Goal: Task Accomplishment & Management: Manage account settings

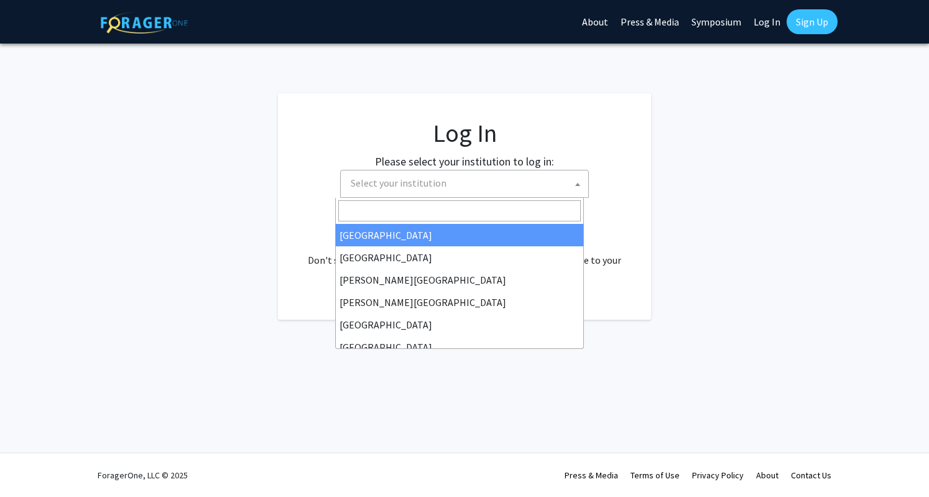
click at [499, 176] on span "Select your institution" at bounding box center [467, 182] width 243 height 25
select select "34"
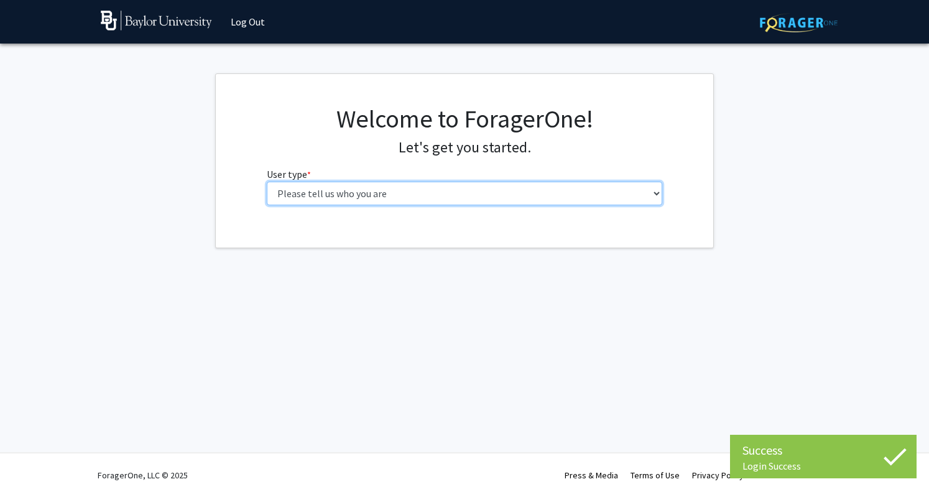
click at [465, 198] on select "Please tell us who you are Undergraduate Student Master's Student Doctoral Cand…" at bounding box center [465, 194] width 396 height 24
select select "1: undergrad"
click at [267, 182] on select "Please tell us who you are Undergraduate Student Master's Student Doctoral Cand…" at bounding box center [465, 194] width 396 height 24
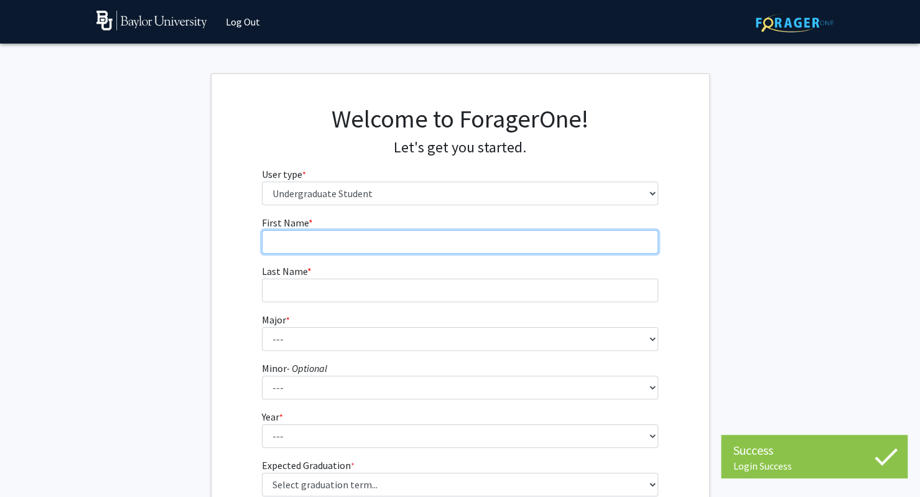
click at [437, 238] on input "First Name * required" at bounding box center [460, 242] width 396 height 24
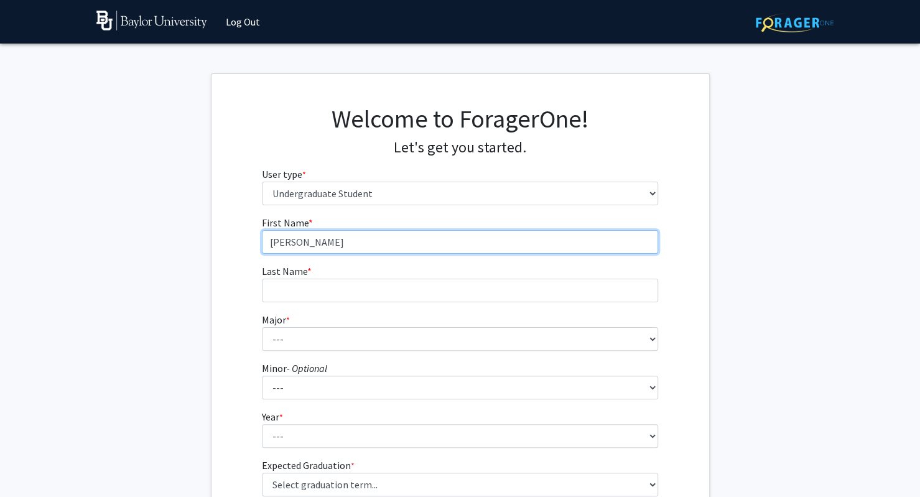
type input "[PERSON_NAME]"
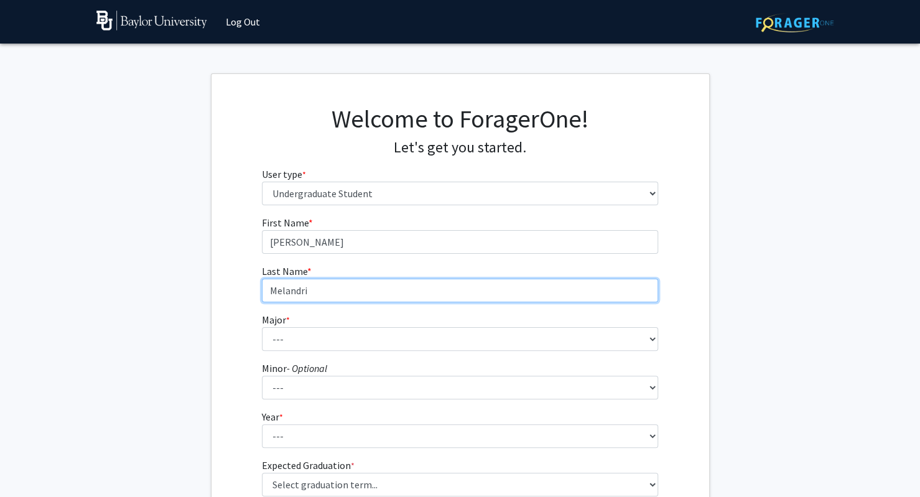
type input "Melandri"
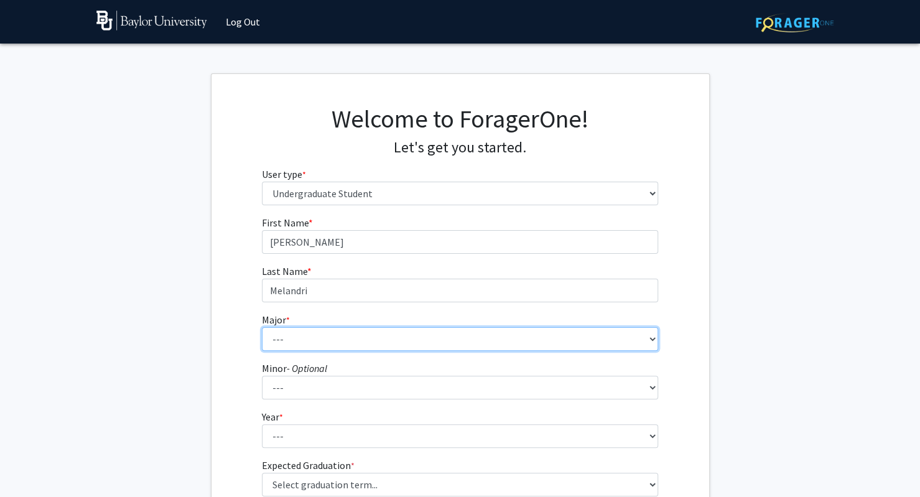
click at [391, 340] on select "--- Accounting American Studies Anthropology Apparel Design & Product Developme…" at bounding box center [460, 339] width 396 height 24
click at [262, 327] on select "--- Accounting American Studies Anthropology Apparel Design & Product Developme…" at bounding box center [460, 339] width 396 height 24
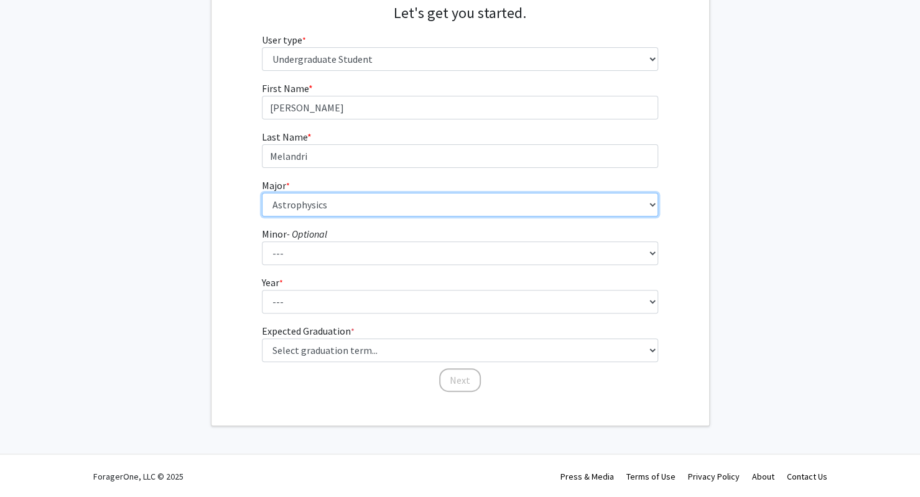
click at [328, 208] on select "--- Accounting American Studies Anthropology Apparel Design & Product Developme…" at bounding box center [460, 205] width 396 height 24
select select "64: 2729"
click at [262, 193] on select "--- Accounting American Studies Anthropology Apparel Design & Product Developme…" at bounding box center [460, 205] width 396 height 24
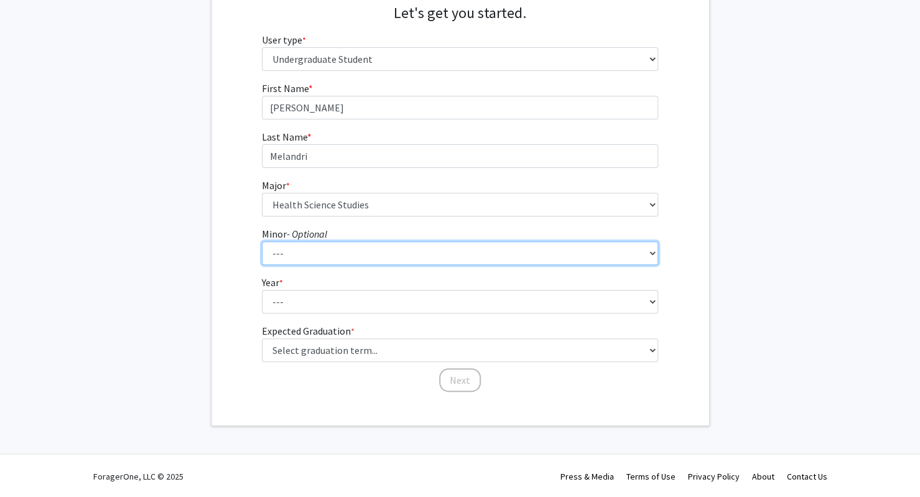
click at [302, 247] on select "--- Advertising American Sign Language American Studies Anthropology Apparel Me…" at bounding box center [460, 253] width 396 height 24
click at [298, 257] on select "--- Advertising American Sign Language American Studies Anthropology Apparel Me…" at bounding box center [460, 253] width 396 height 24
select select "81: 2144"
click at [262, 241] on select "--- Advertising American Sign Language American Studies Anthropology Apparel Me…" at bounding box center [460, 253] width 396 height 24
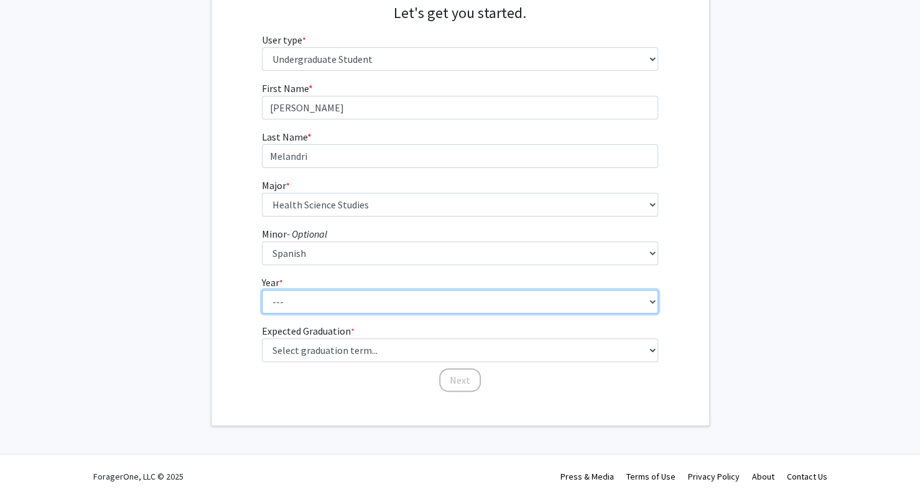
click at [317, 298] on select "--- First-year Sophomore Junior Senior Postbaccalaureate Certificate" at bounding box center [460, 302] width 396 height 24
select select "2: sophomore"
click at [262, 290] on select "--- First-year Sophomore Junior Senior Postbaccalaureate Certificate" at bounding box center [460, 302] width 396 height 24
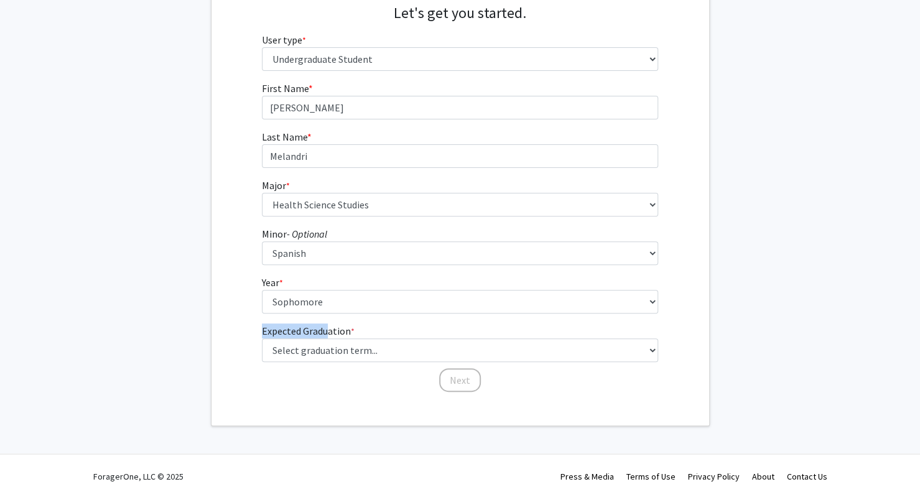
drag, startPoint x: 322, startPoint y: 336, endPoint x: 327, endPoint y: 347, distance: 11.7
click at [327, 347] on fg-graduation-dropdown "Expected Graduation * required Select graduation term... Spring 2025 Summer 202…" at bounding box center [460, 342] width 396 height 39
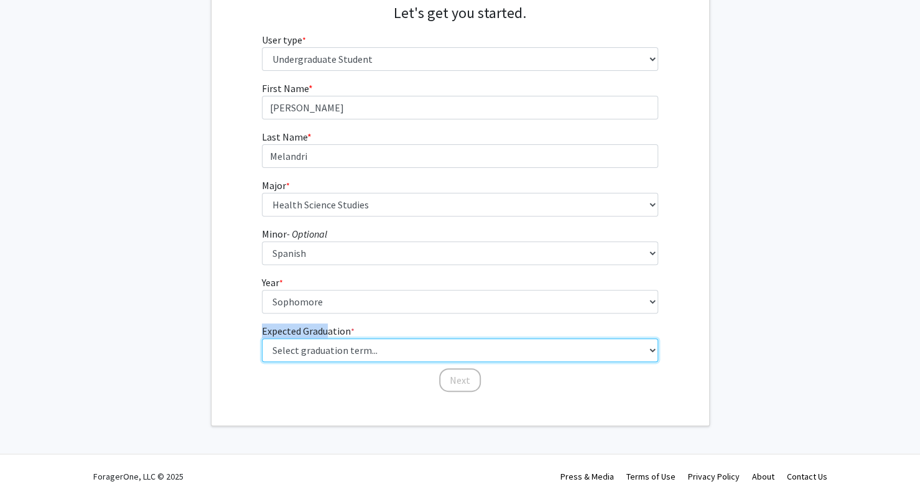
click at [327, 347] on select "Select graduation term... Spring 2025 Summer 2025 Fall 2025 Winter 2025 Spring …" at bounding box center [460, 350] width 396 height 24
select select "13: spring_2028"
click at [262, 338] on select "Select graduation term... Spring 2025 Summer 2025 Fall 2025 Winter 2025 Spring …" at bounding box center [460, 350] width 396 height 24
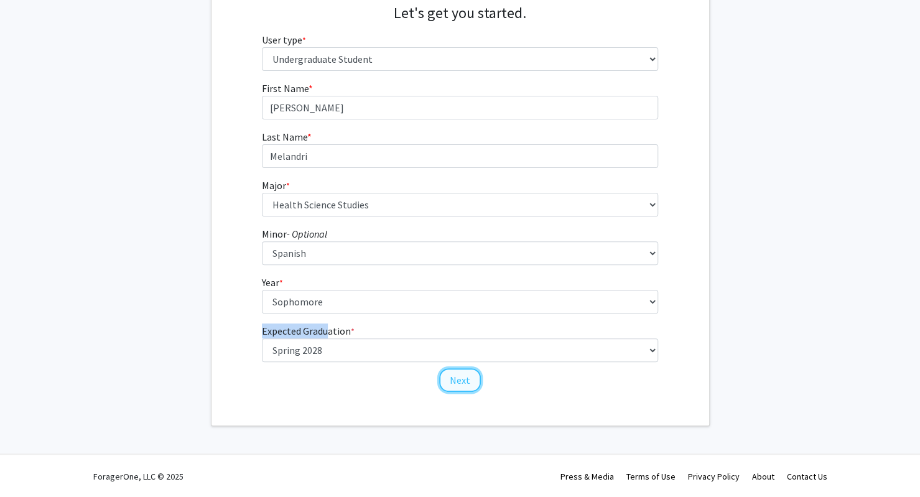
click at [455, 387] on button "Next" at bounding box center [460, 380] width 42 height 24
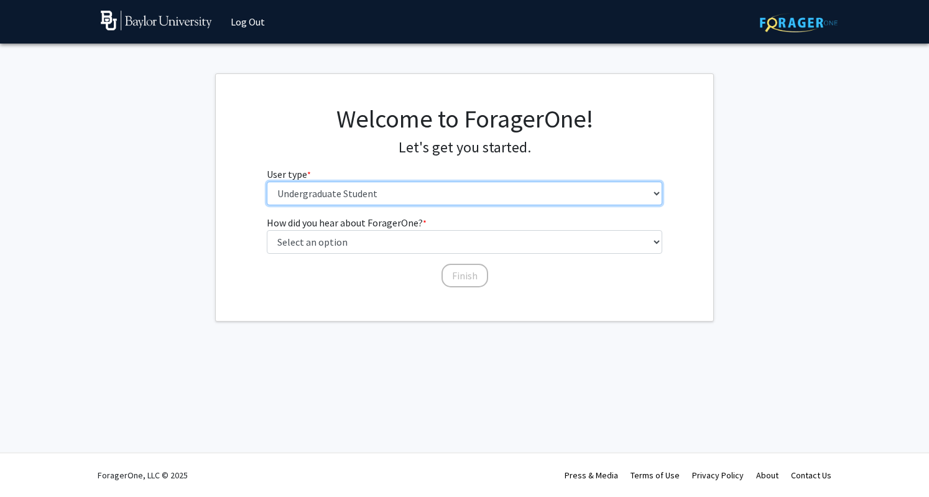
click at [384, 187] on select "Please tell us who you are Undergraduate Student Master's Student Doctoral Cand…" at bounding box center [465, 194] width 396 height 24
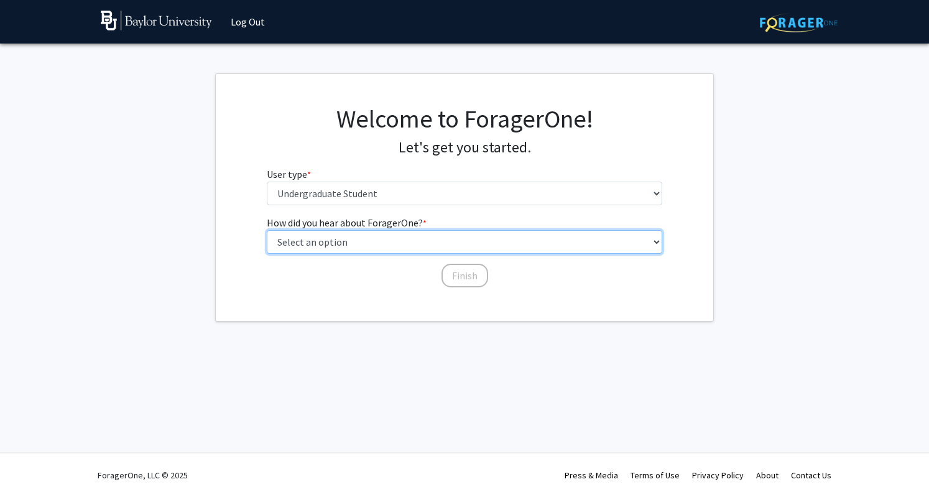
click at [412, 247] on select "Select an option Peer/student recommendation Faculty/staff recommendation Unive…" at bounding box center [465, 242] width 396 height 24
select select "3: university_website"
click at [267, 230] on select "Select an option Peer/student recommendation Faculty/staff recommendation Unive…" at bounding box center [465, 242] width 396 height 24
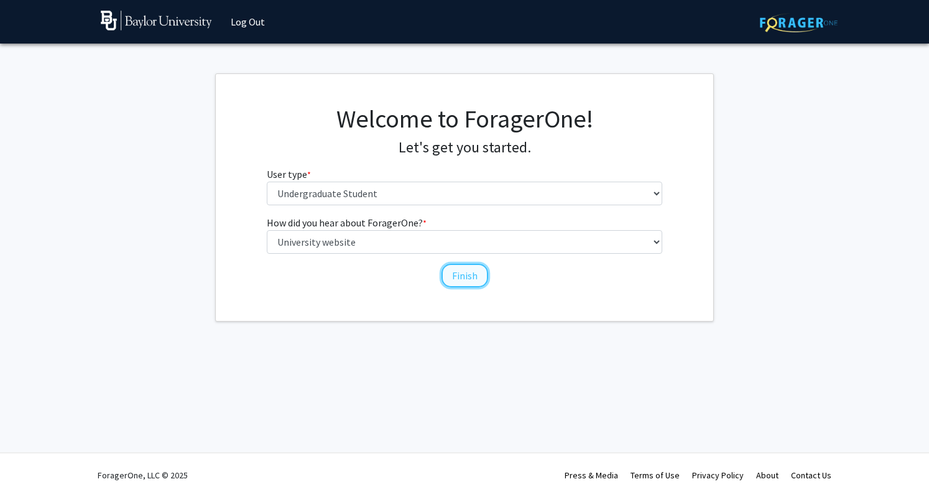
click at [455, 275] on button "Finish" at bounding box center [465, 276] width 47 height 24
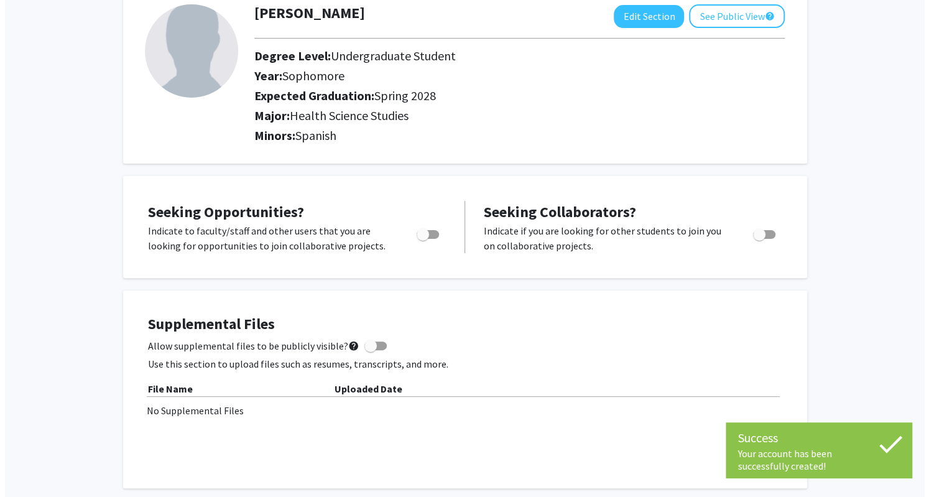
scroll to position [88, 0]
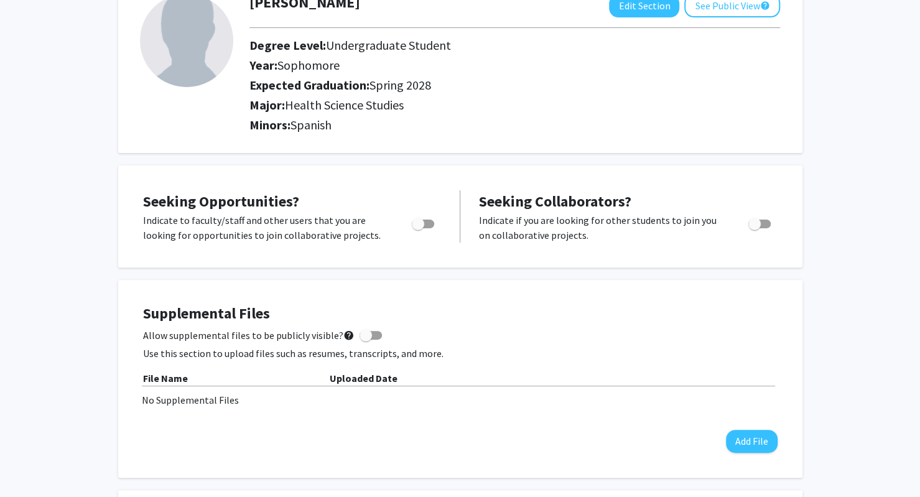
click at [430, 228] on label "Toggle" at bounding box center [420, 223] width 27 height 15
click at [418, 228] on input "Are you actively seeking opportunities?" at bounding box center [417, 228] width 1 height 1
checkbox input "true"
click at [759, 222] on span "Toggle" at bounding box center [754, 224] width 12 height 12
click at [754, 228] on input "Would you like to receive other student requests to work with you?" at bounding box center [754, 228] width 1 height 1
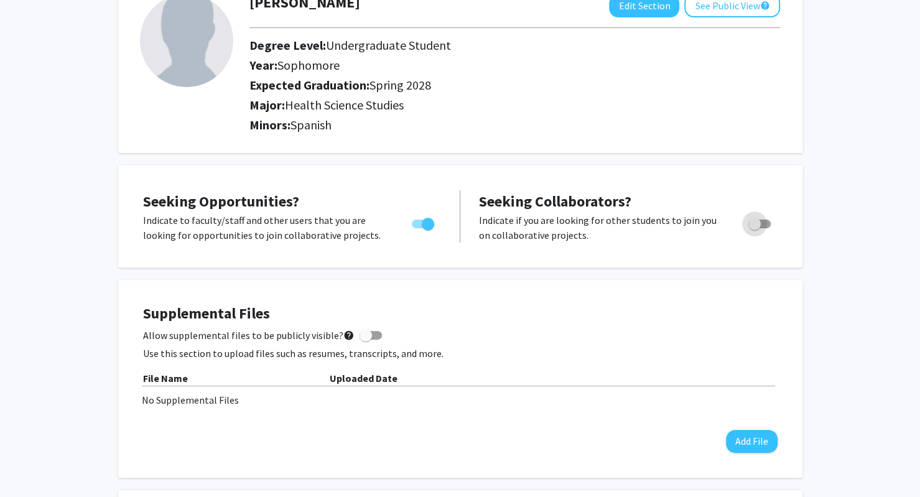
checkbox input "true"
click at [359, 330] on span at bounding box center [365, 335] width 12 height 12
click at [365, 340] on input "Allow supplemental files to be publicly visible? help" at bounding box center [365, 340] width 1 height 1
click at [354, 330] on label "Allow supplemental files to be publicly visible? help" at bounding box center [262, 335] width 239 height 15
click at [365, 340] on input "Allow supplemental files to be publicly visible? help" at bounding box center [365, 340] width 1 height 1
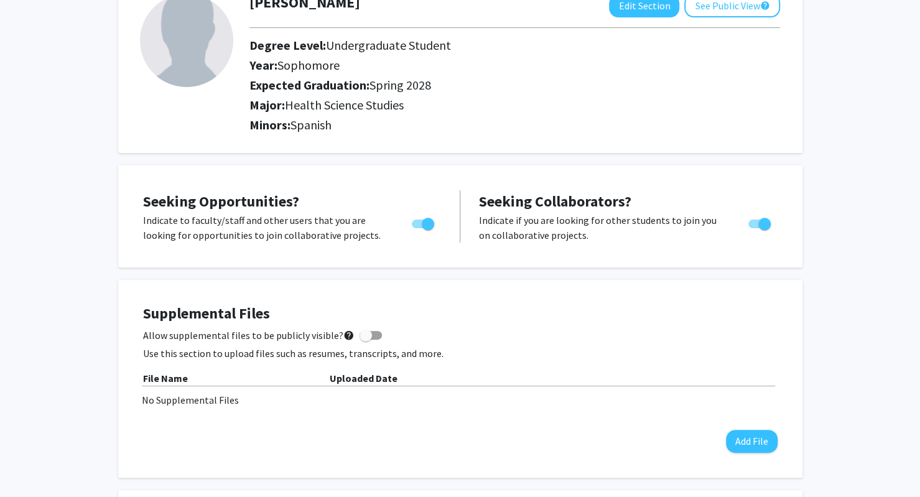
click at [368, 326] on div "Supplemental Files Allow supplemental files to be publicly visible? help Use th…" at bounding box center [460, 379] width 634 height 148
click at [370, 331] on span at bounding box center [370, 335] width 22 height 9
click at [366, 340] on input "Allow supplemental files to be publicly visible? help" at bounding box center [365, 340] width 1 height 1
checkbox input "true"
click at [761, 437] on button "Add File" at bounding box center [752, 441] width 52 height 23
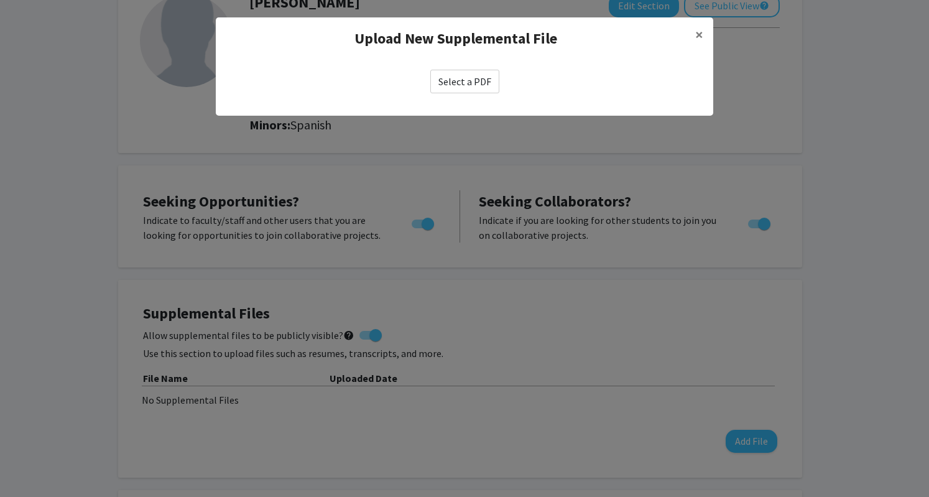
click at [478, 84] on label "Select a PDF" at bounding box center [464, 82] width 69 height 24
click at [0, 0] on input "Select a PDF" at bounding box center [0, 0] width 0 height 0
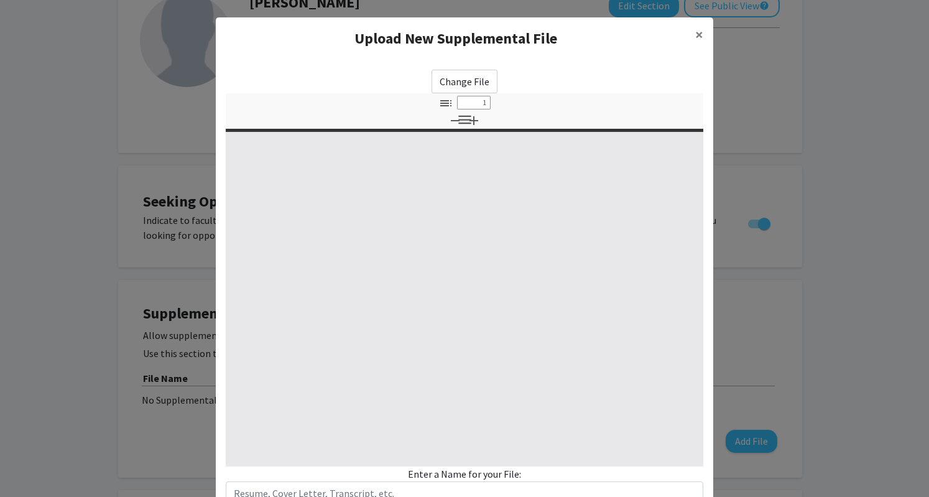
select select "custom"
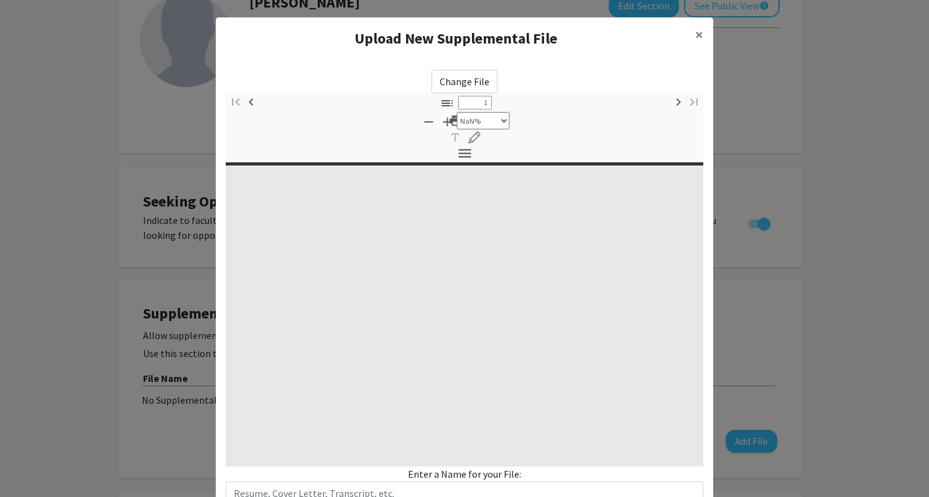
type input "0"
select select "custom"
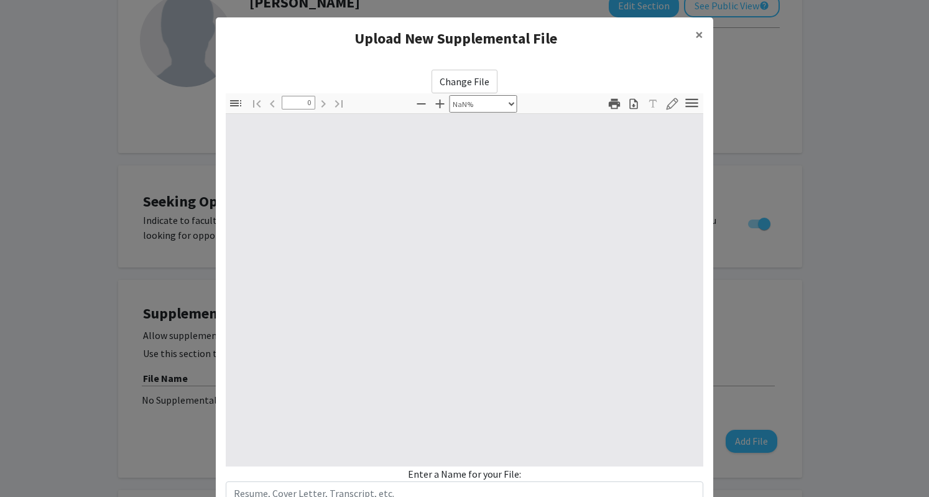
scroll to position [91, 0]
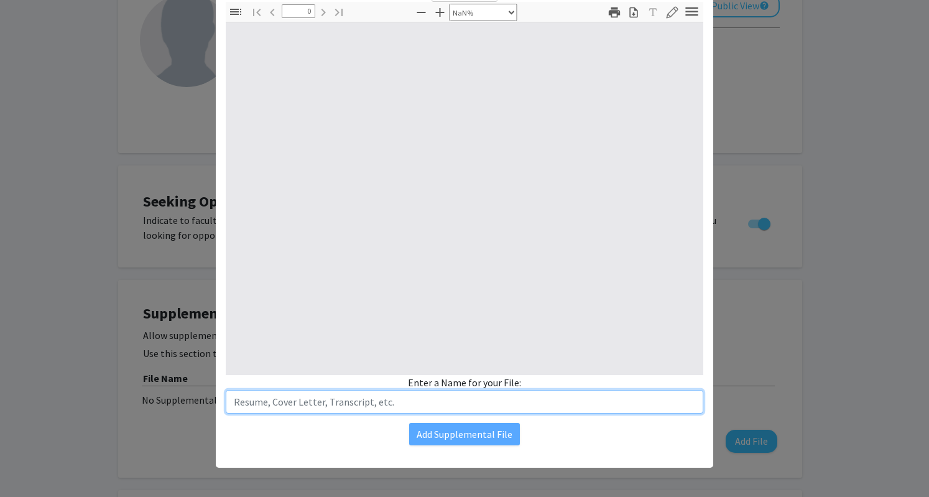
click at [359, 404] on input "text" at bounding box center [465, 402] width 478 height 24
type input "r"
type input "Resume"
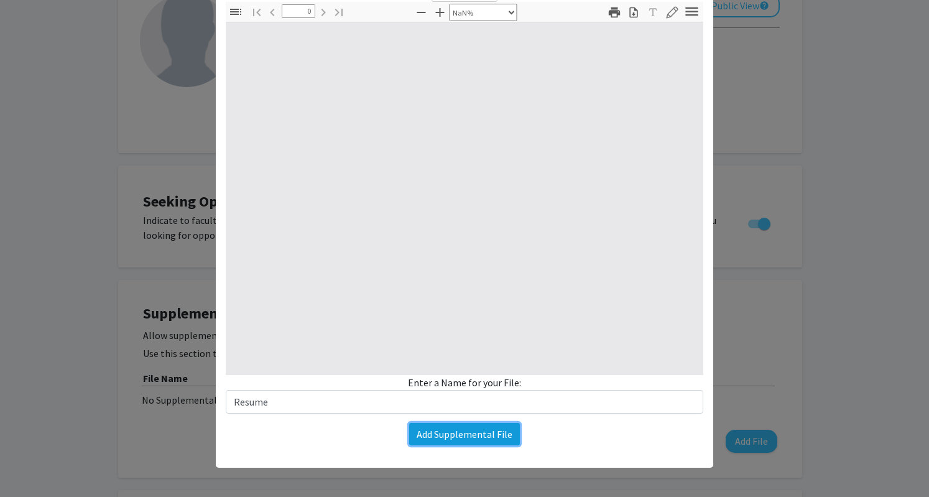
click at [457, 433] on button "Add Supplemental File" at bounding box center [464, 434] width 111 height 22
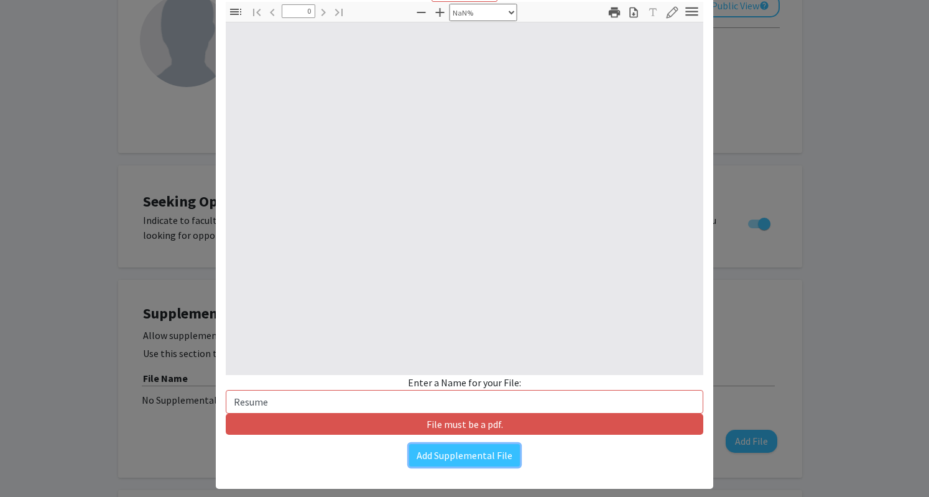
scroll to position [0, 0]
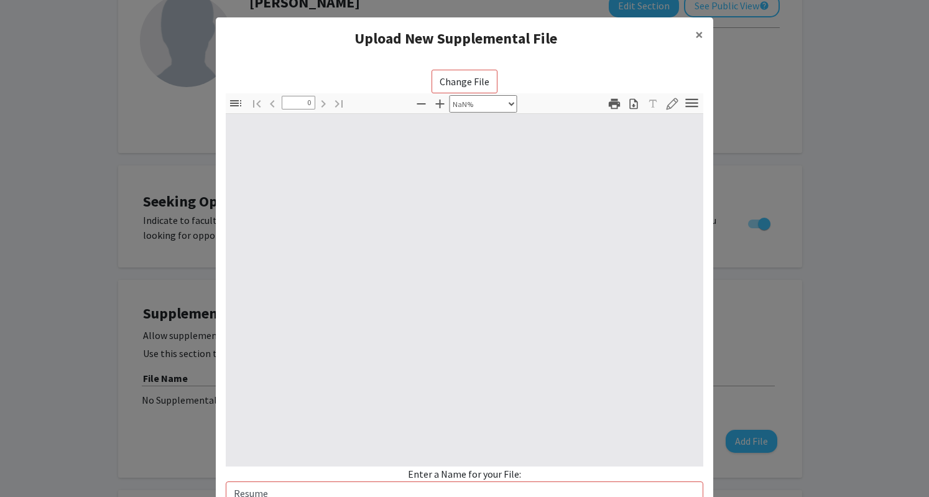
click at [396, 241] on div at bounding box center [465, 290] width 478 height 353
click at [700, 35] on button "×" at bounding box center [699, 34] width 28 height 35
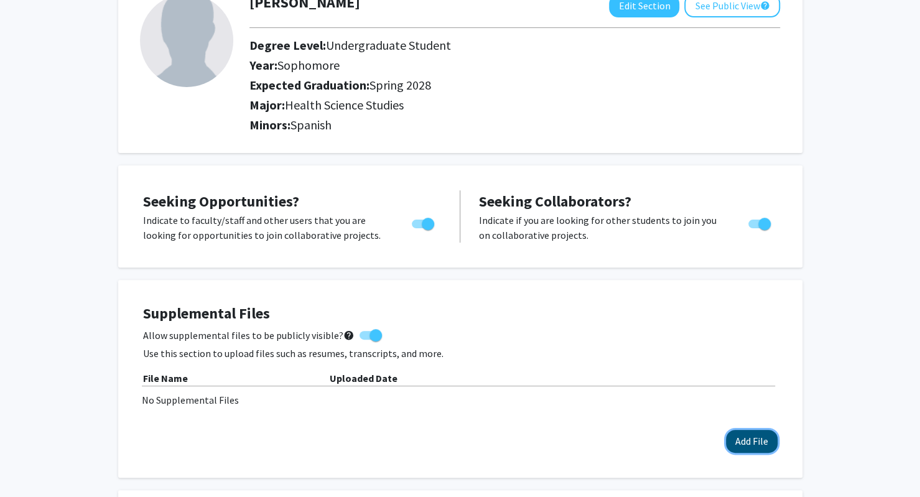
click at [759, 445] on button "Add File" at bounding box center [752, 441] width 52 height 23
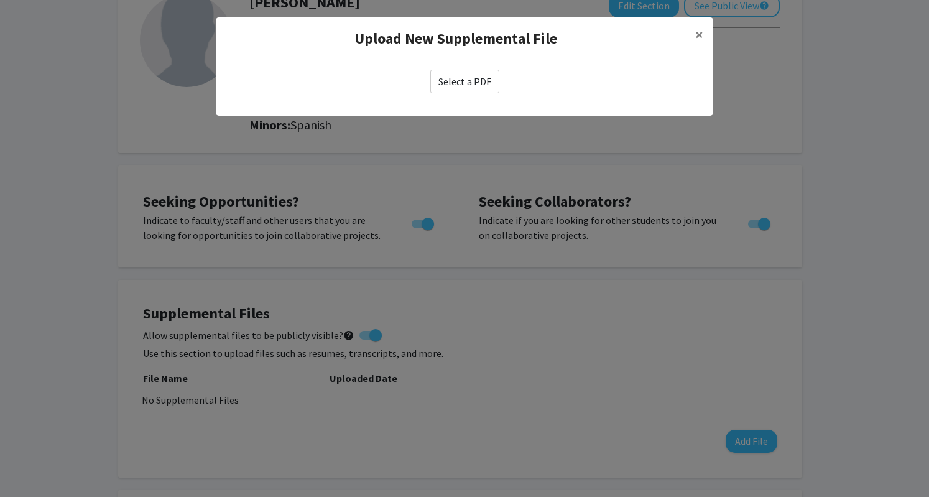
click at [451, 76] on label "Select a PDF" at bounding box center [464, 82] width 69 height 24
click at [0, 0] on input "Select a PDF" at bounding box center [0, 0] width 0 height 0
select select "custom"
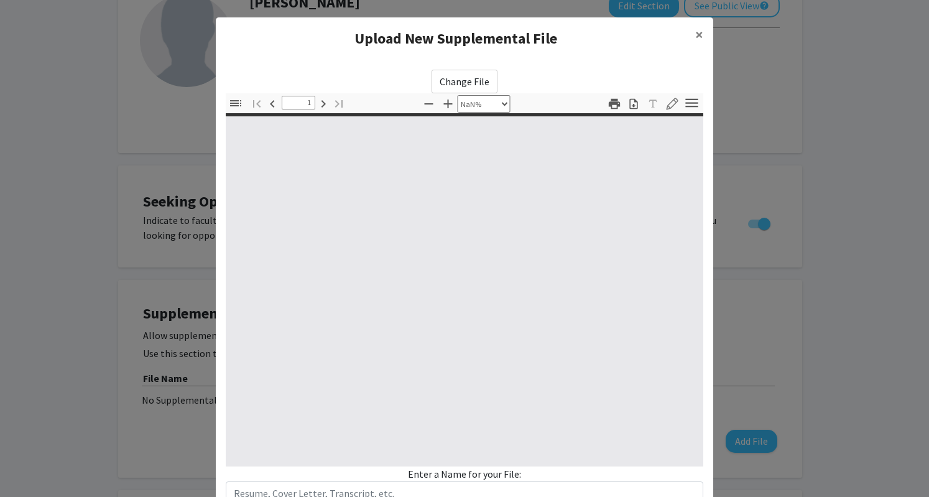
type input "0"
select select "custom"
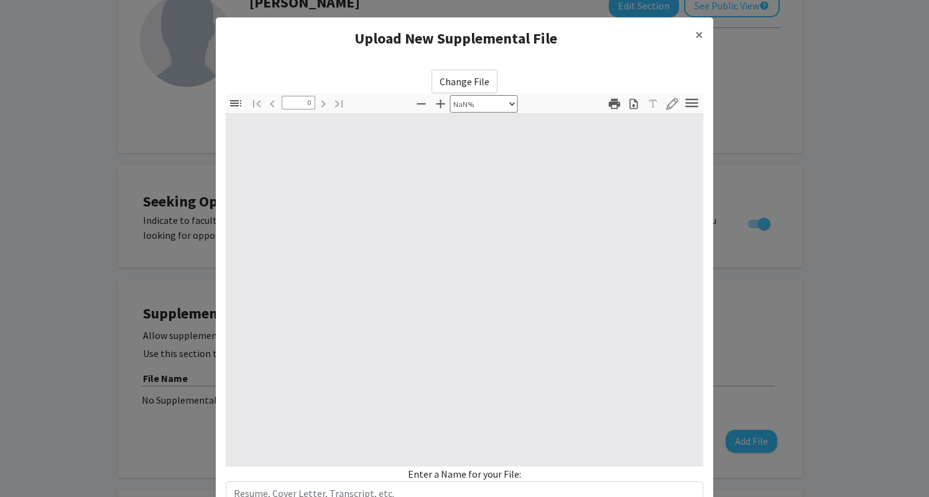
type input "1"
select select "auto"
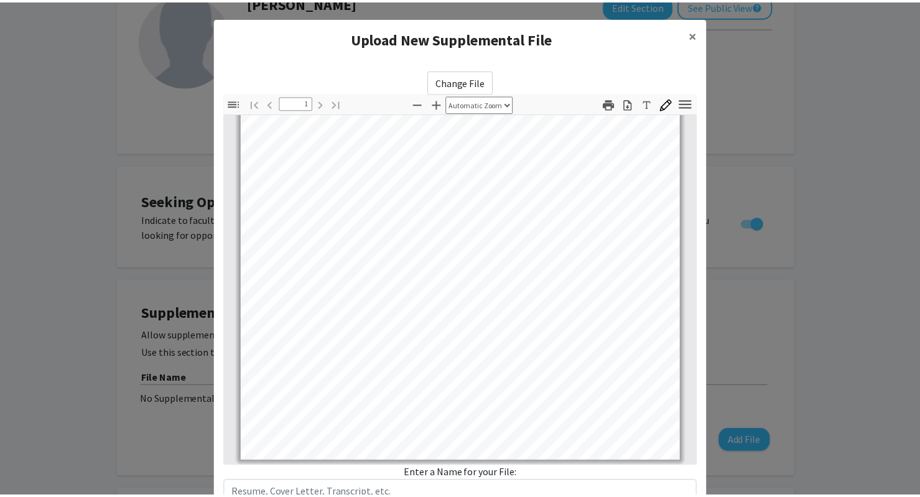
scroll to position [91, 0]
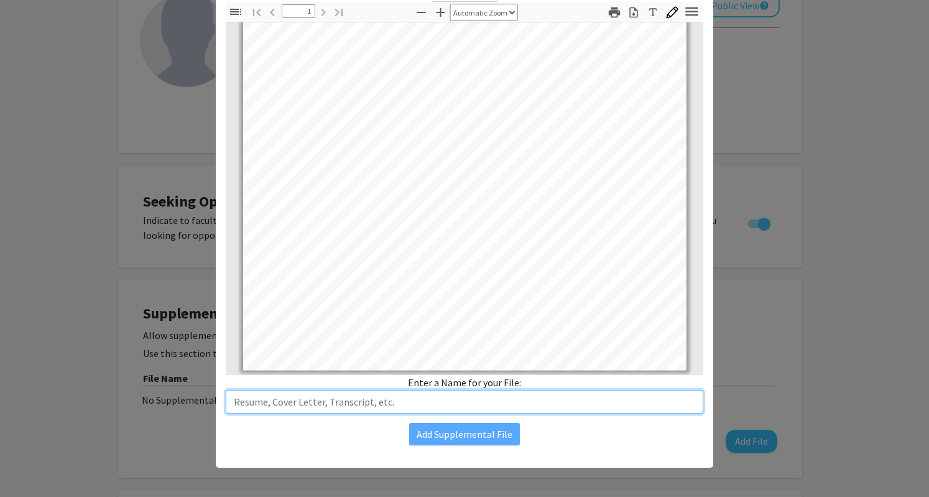
click at [365, 399] on input "text" at bounding box center [465, 402] width 478 height 24
type input "Resume"
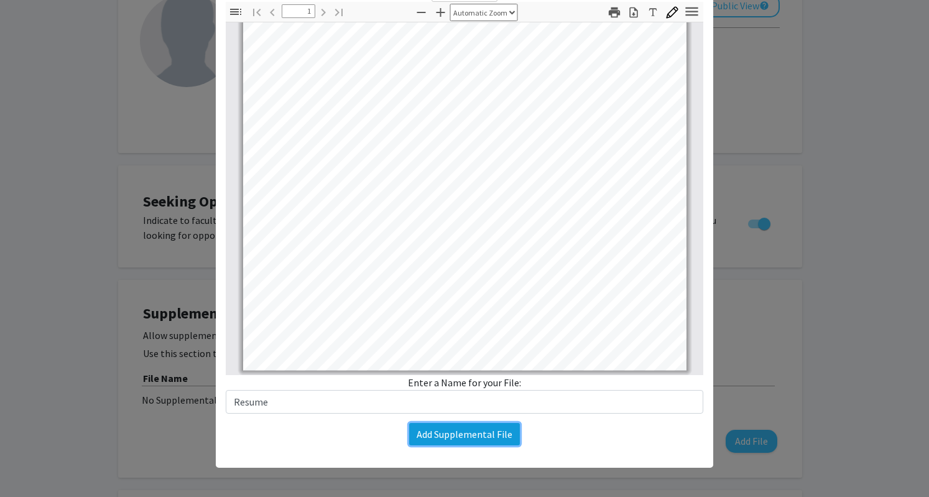
click at [446, 429] on button "Add Supplemental File" at bounding box center [464, 434] width 111 height 22
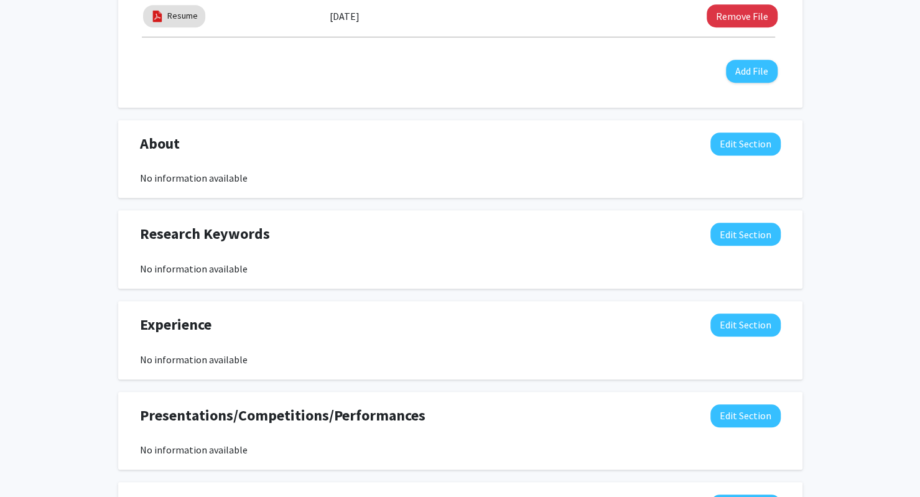
scroll to position [478, 0]
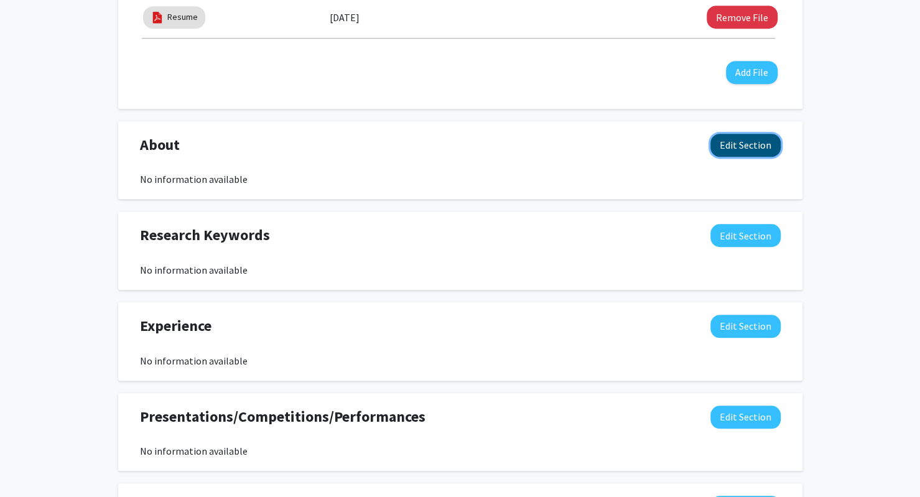
click at [744, 141] on button "Edit Section" at bounding box center [745, 145] width 70 height 23
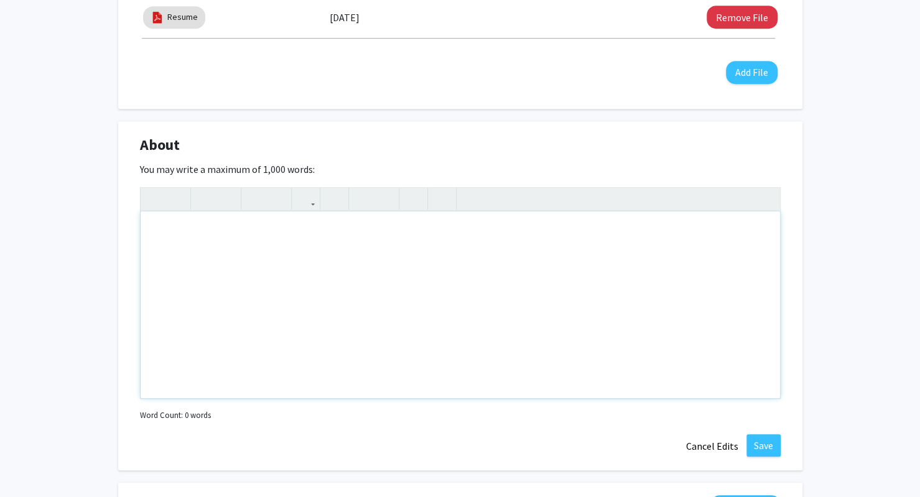
click at [391, 234] on div "Note to users with screen readers: Please deactivate our accessibility plugin f…" at bounding box center [460, 304] width 639 height 187
click at [377, 329] on div "To enrich screen reader interactions, please activate Accessibility in Grammarl…" at bounding box center [460, 304] width 639 height 187
paste div "To enrich screen reader interactions, please activate Accessibility in Grammarl…"
type textarea "<p>Motivated Baylor Health Science Studies student aspiring to attend medical s…"
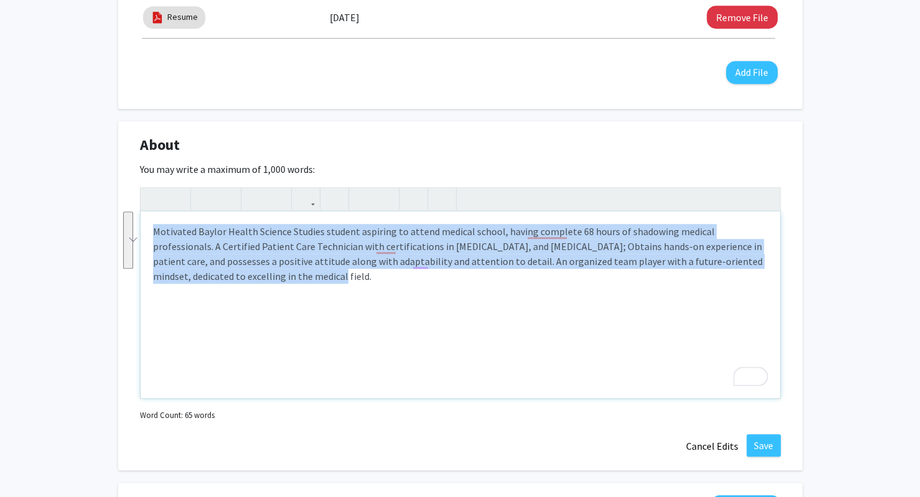
drag, startPoint x: 259, startPoint y: 283, endPoint x: 127, endPoint y: 210, distance: 150.9
click at [127, 210] on div "About Edit Section You may write a maximum of 1,000 words: <p>Motivated Baylor …" at bounding box center [460, 295] width 684 height 349
copy p "Motivated Baylor Health Science Studies student aspiring to attend medical scho…"
type textarea "<p>I am a motivated Baylor University Health Science Studies student with a str…"
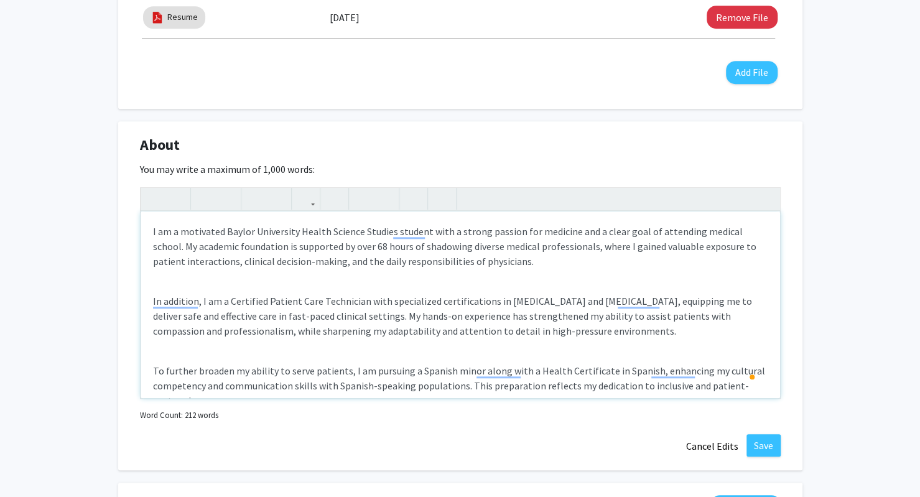
scroll to position [117, 0]
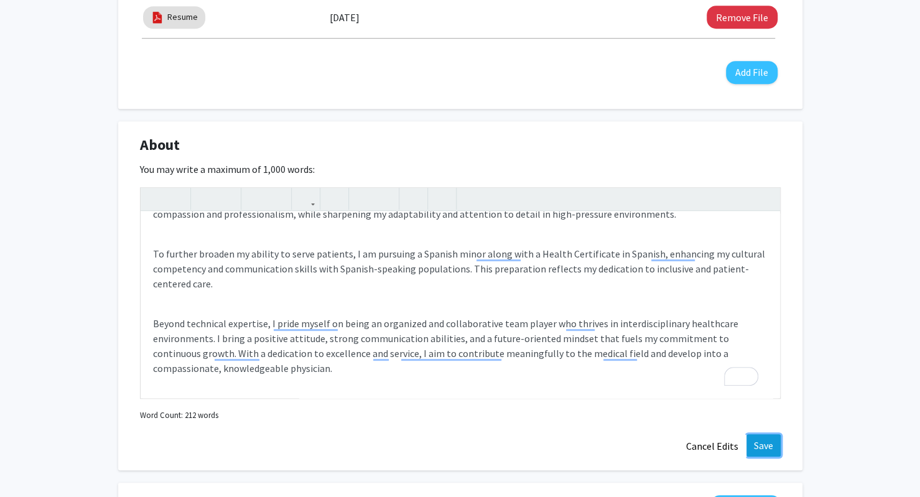
click at [773, 451] on button "Save" at bounding box center [763, 445] width 34 height 22
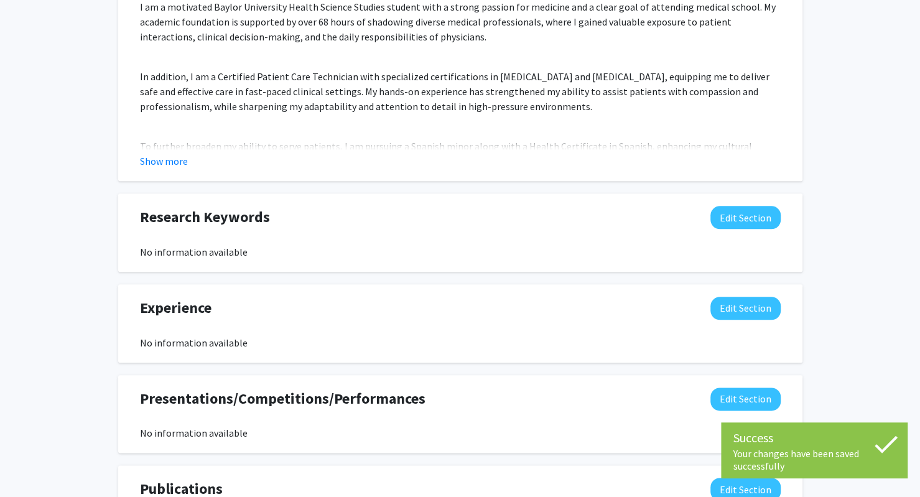
scroll to position [654, 0]
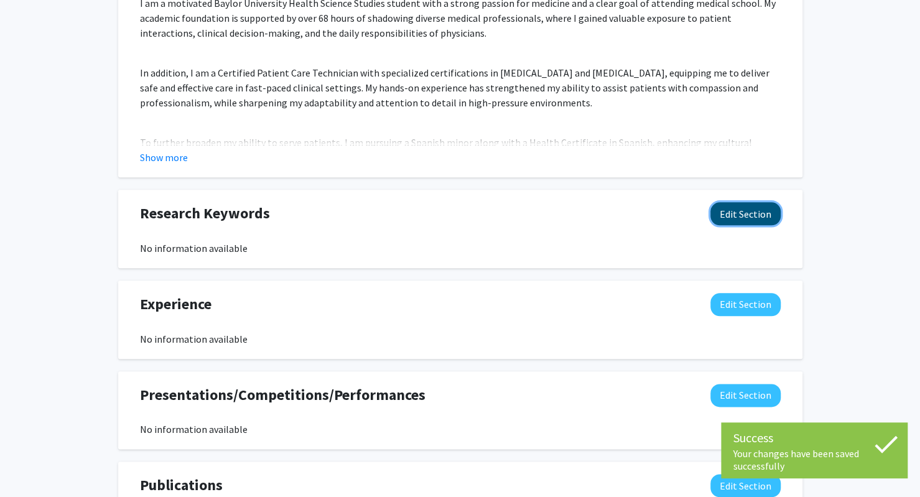
click at [745, 210] on button "Edit Section" at bounding box center [745, 213] width 70 height 23
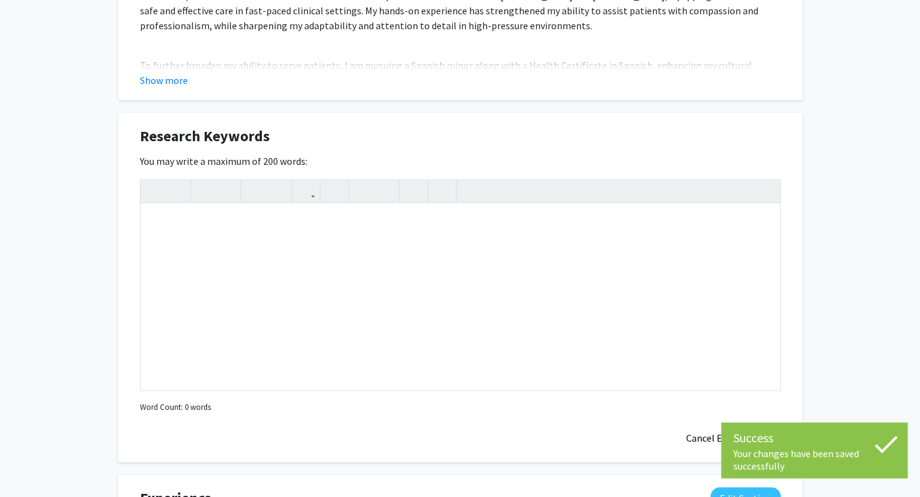
scroll to position [733, 0]
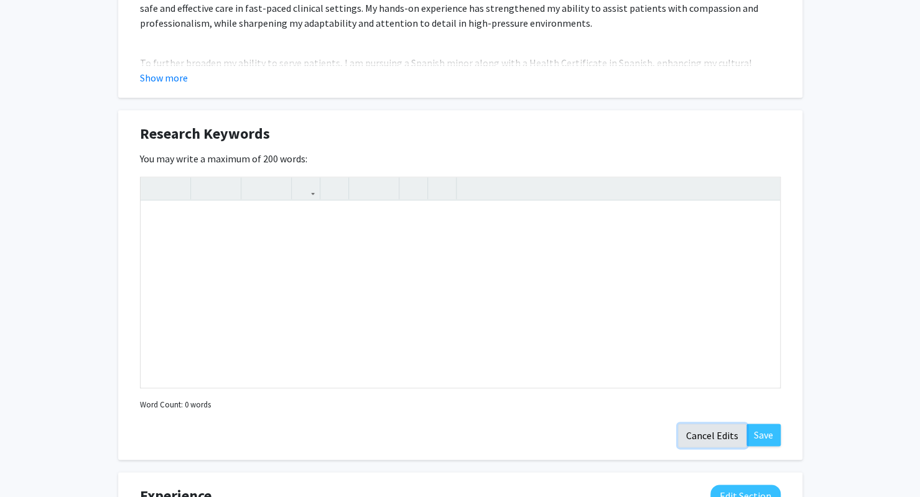
click at [725, 432] on button "Cancel Edits" at bounding box center [712, 435] width 68 height 24
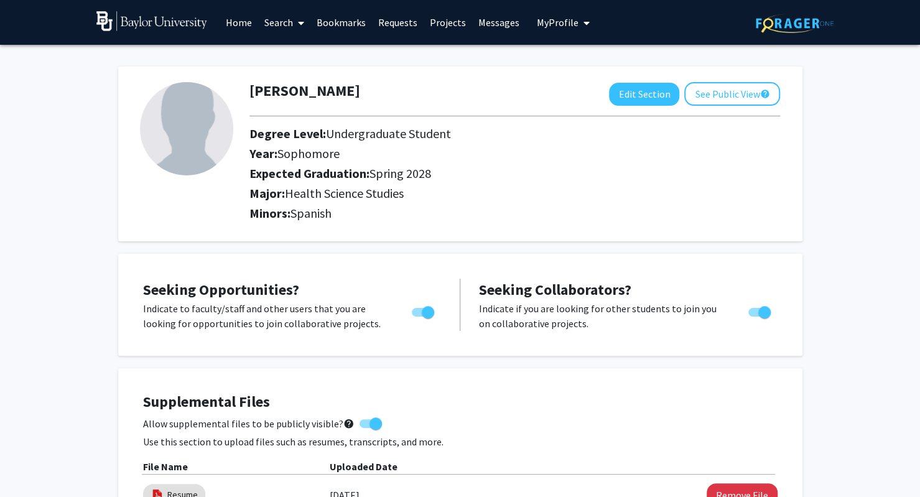
scroll to position [9, 0]
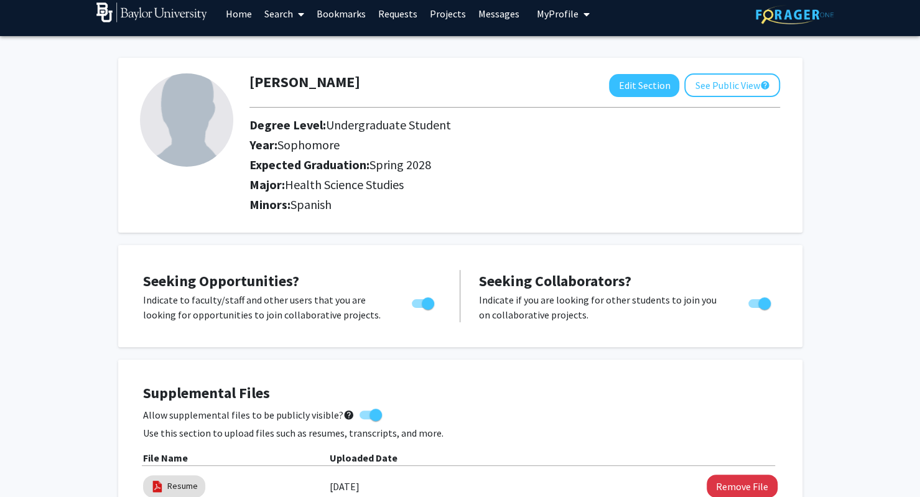
click at [443, 19] on link "Projects" at bounding box center [447, 14] width 49 height 44
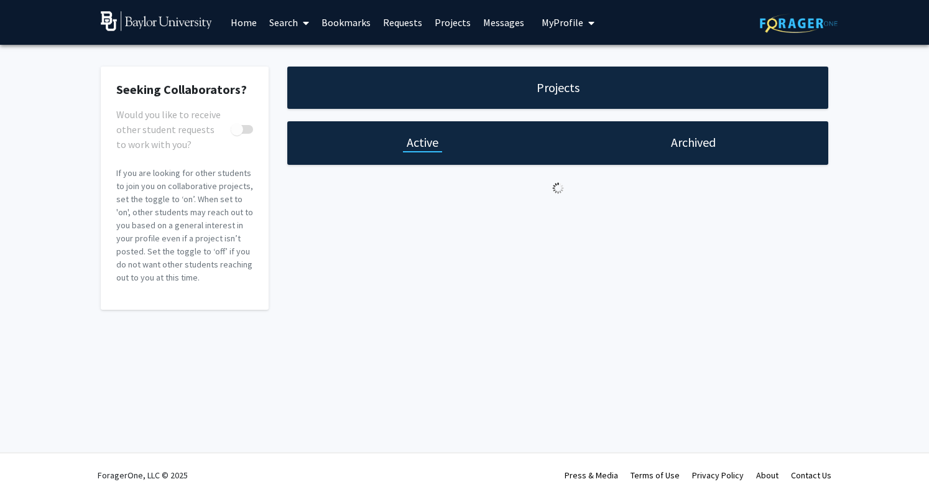
checkbox input "true"
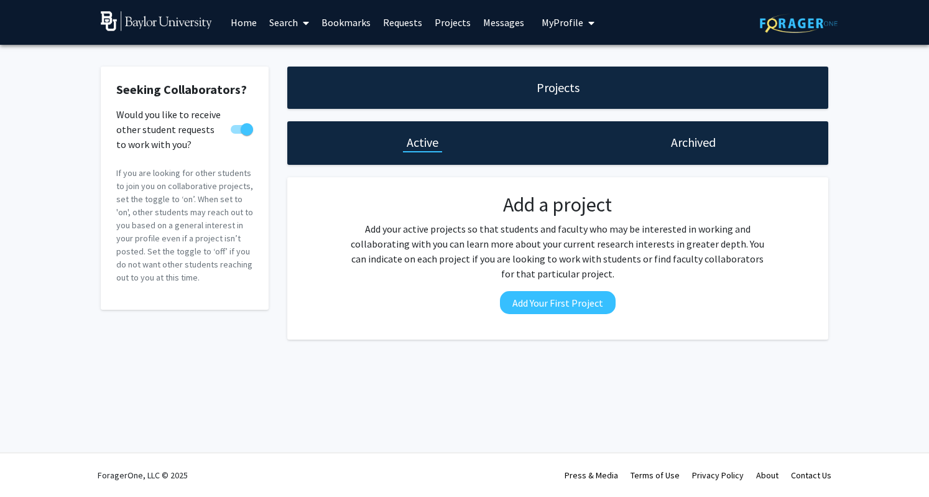
click at [254, 19] on link "Home" at bounding box center [243, 23] width 39 height 44
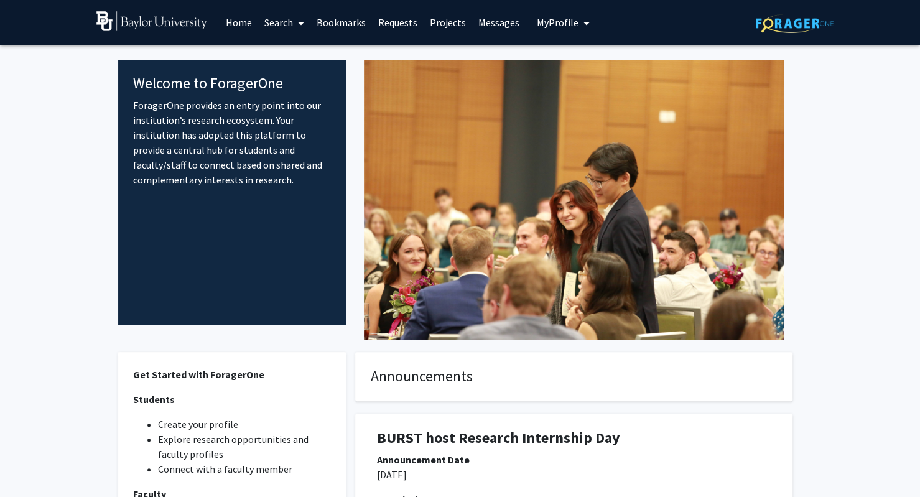
click at [298, 22] on span at bounding box center [298, 23] width 11 height 44
click at [388, 17] on link "Requests" at bounding box center [398, 23] width 52 height 44
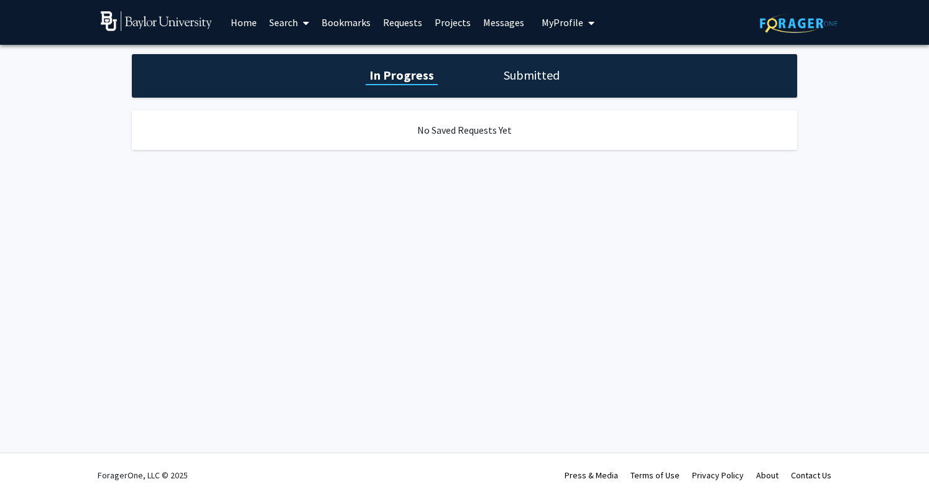
click at [511, 80] on h1 "Submitted" at bounding box center [531, 75] width 63 height 17
click at [442, 75] on div "In Progress Submitted" at bounding box center [464, 76] width 665 height 44
click at [542, 27] on span "My Profile" at bounding box center [563, 22] width 42 height 12
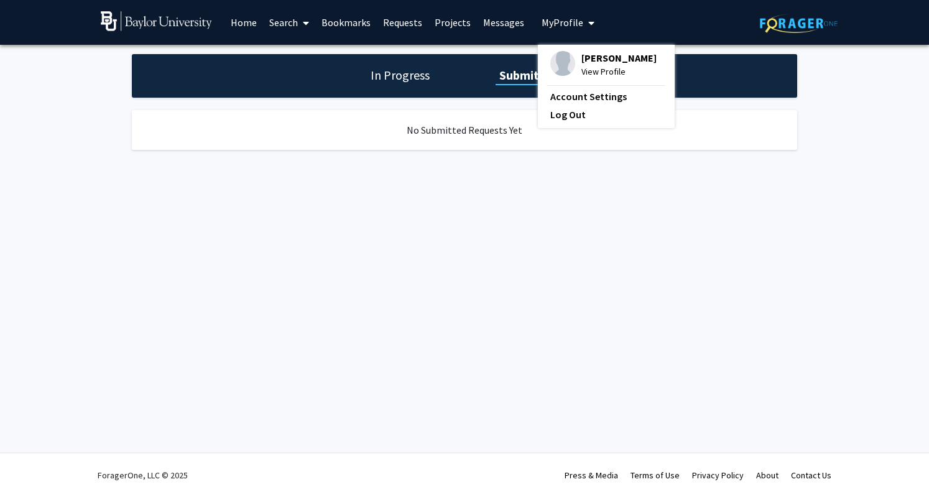
click at [503, 25] on link "Messages" at bounding box center [503, 23] width 53 height 44
